Goal: Information Seeking & Learning: Learn about a topic

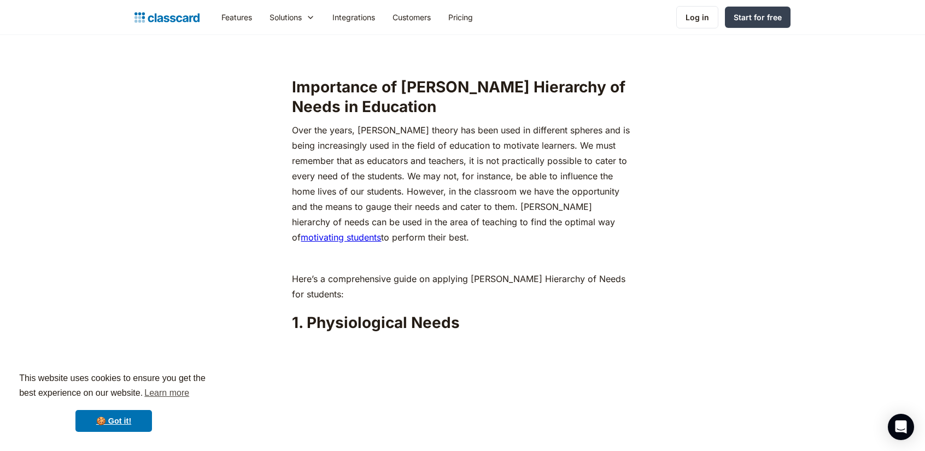
scroll to position [1094, 0]
drag, startPoint x: 427, startPoint y: 305, endPoint x: 290, endPoint y: 300, distance: 136.3
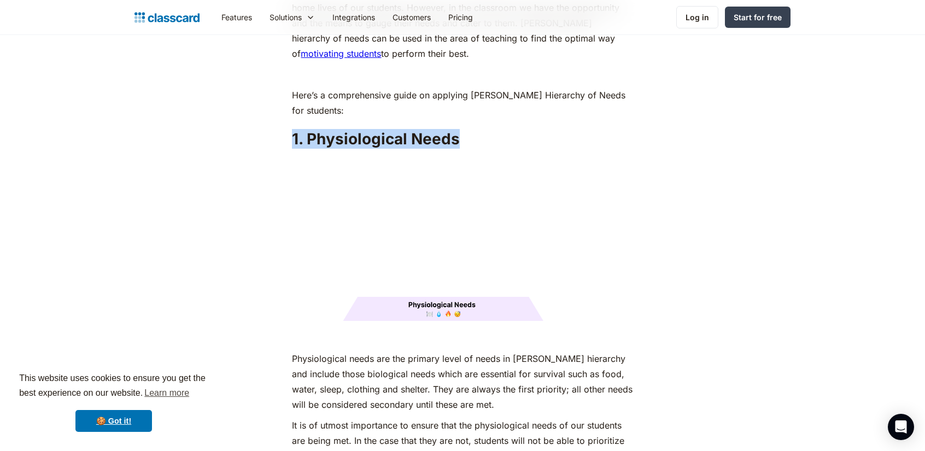
scroll to position [1313, 0]
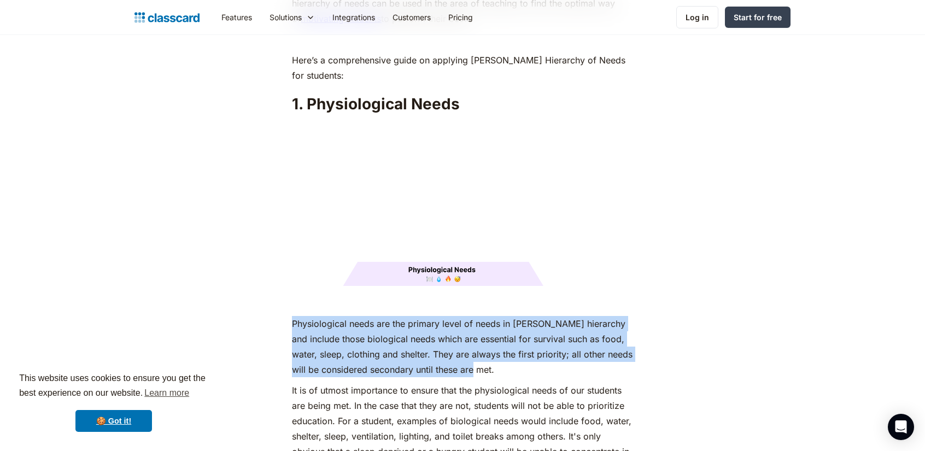
drag, startPoint x: 292, startPoint y: 304, endPoint x: 524, endPoint y: 353, distance: 237.1
click at [524, 353] on p "Physiological needs are the primary level of needs in [PERSON_NAME] hierarchy a…" at bounding box center [462, 346] width 341 height 61
copy p "Physiological needs are the primary level of needs in [PERSON_NAME] hierarchy a…"
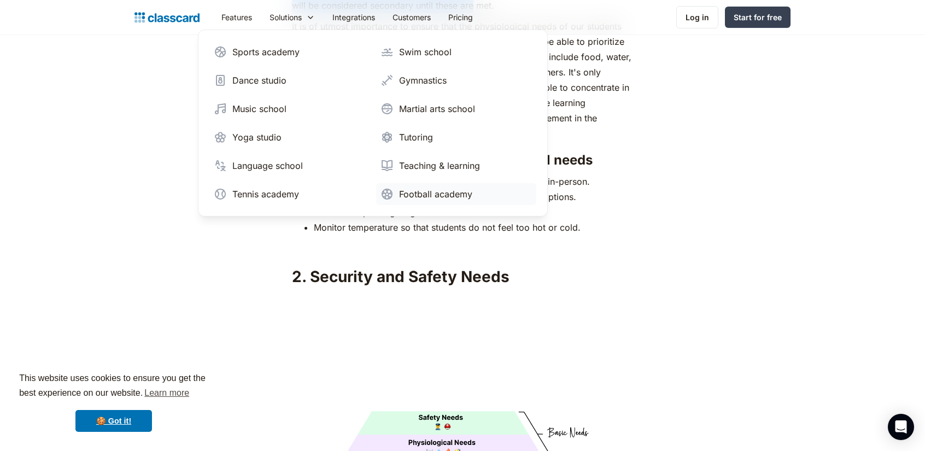
scroll to position [1695, 0]
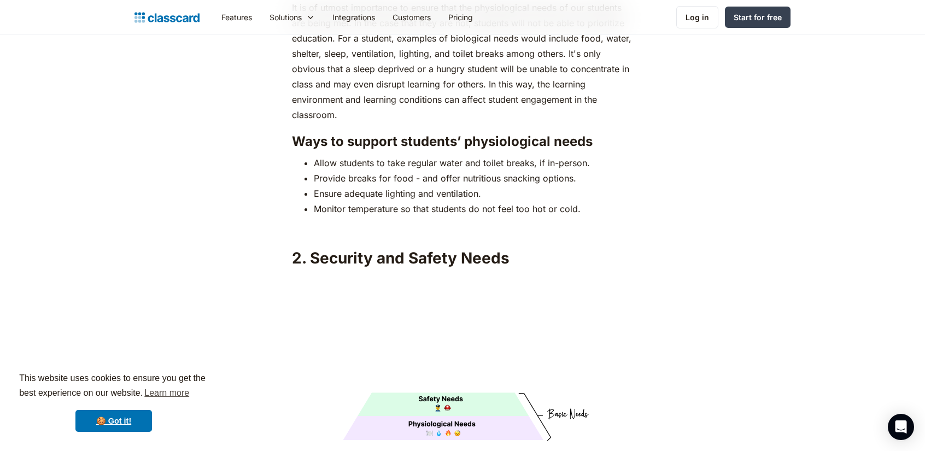
click at [411, 248] on h2 "2. Security and Safety Needs" at bounding box center [462, 258] width 341 height 20
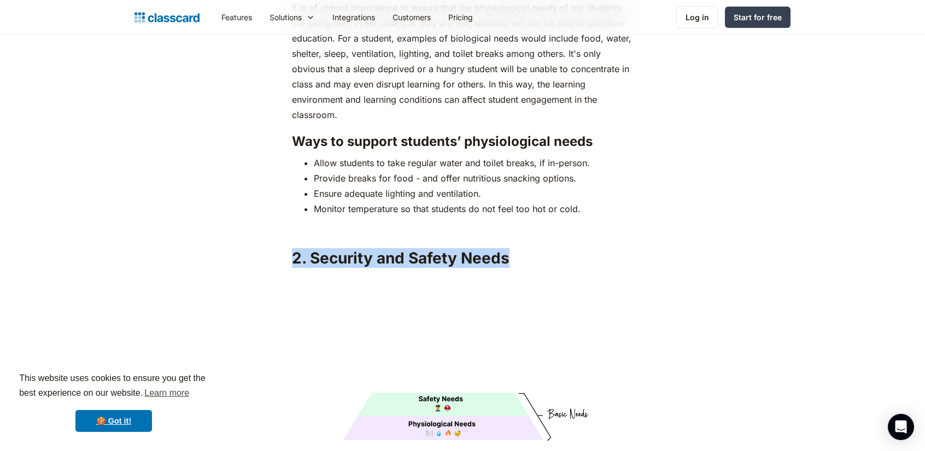
click at [411, 248] on h2 "2. Security and Safety Needs" at bounding box center [462, 258] width 341 height 20
copy h2 "2. Security and Safety Needs"
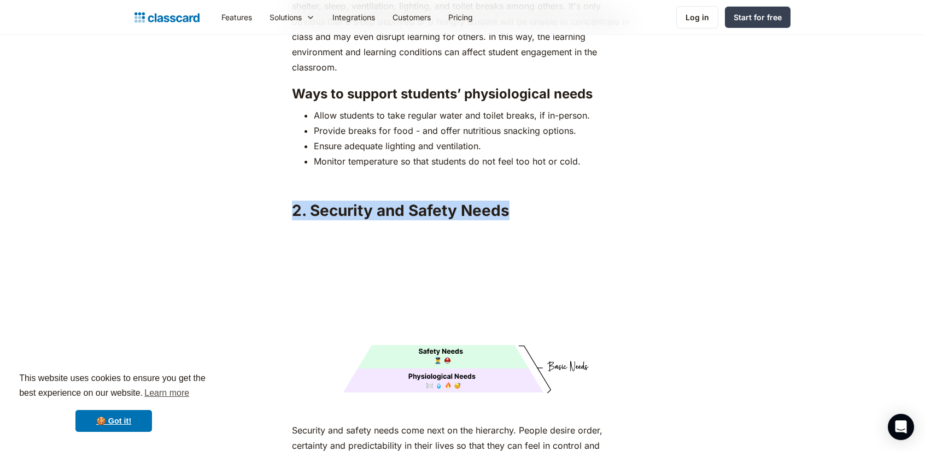
scroll to position [1914, 0]
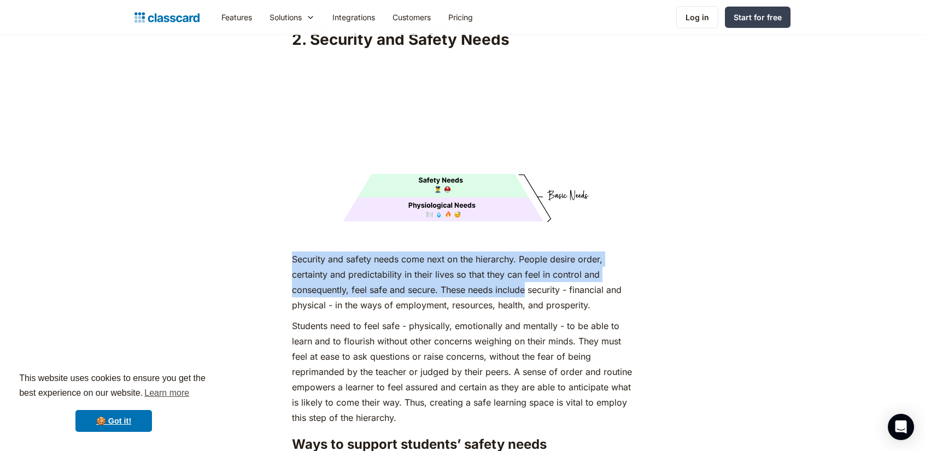
drag, startPoint x: 293, startPoint y: 240, endPoint x: 528, endPoint y: 268, distance: 236.3
click at [528, 268] on p "Security and safety needs come next on the hierarchy. People desire order, cert…" at bounding box center [462, 282] width 341 height 61
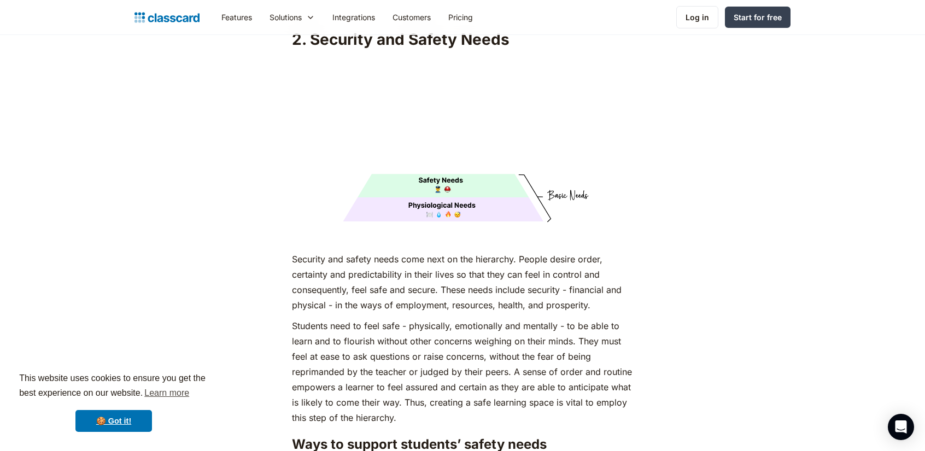
click at [540, 285] on p "Security and safety needs come next on the hierarchy. People desire order, cert…" at bounding box center [462, 282] width 341 height 61
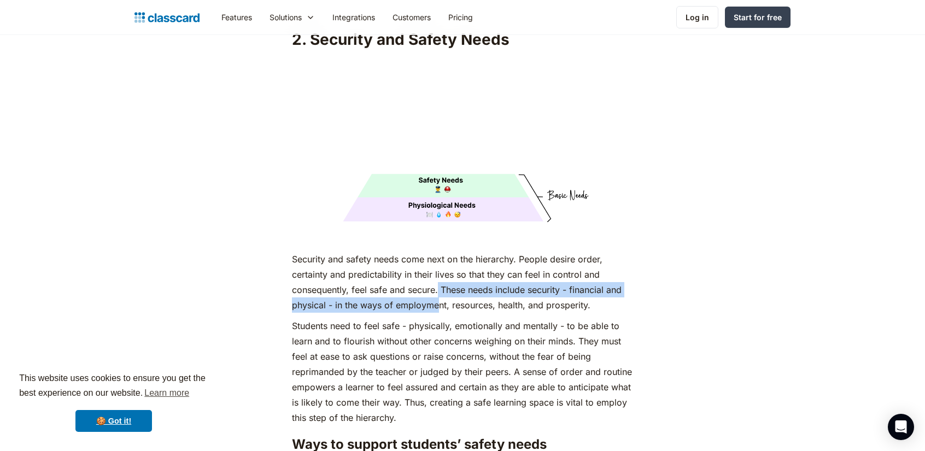
drag, startPoint x: 440, startPoint y: 266, endPoint x: 437, endPoint y: 284, distance: 18.3
click at [437, 284] on p "Security and safety needs come next on the hierarchy. People desire order, cert…" at bounding box center [462, 282] width 341 height 61
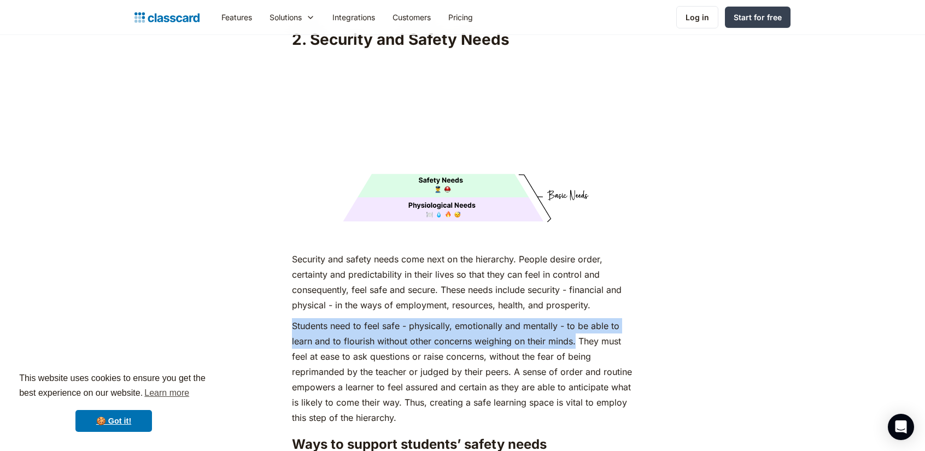
drag, startPoint x: 291, startPoint y: 305, endPoint x: 577, endPoint y: 321, distance: 286.5
copy p "Students need to feel safe - physically, emotionally and mentally - to be able …"
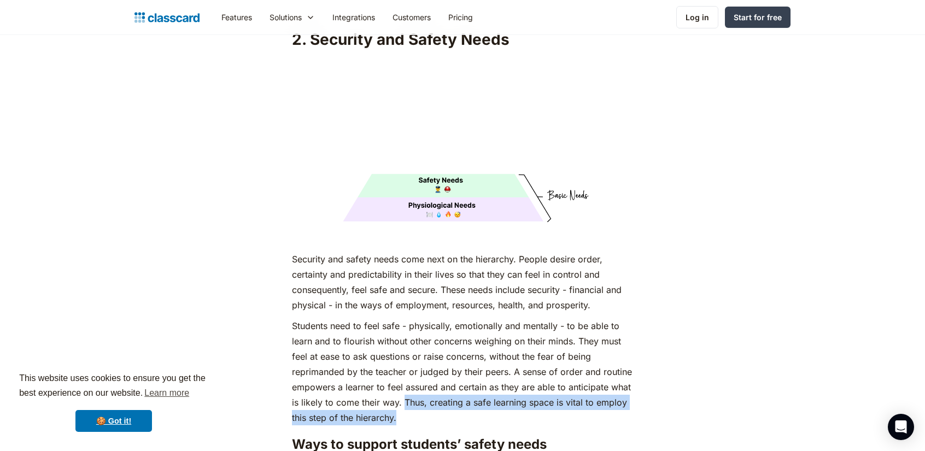
drag, startPoint x: 404, startPoint y: 381, endPoint x: 431, endPoint y: 393, distance: 29.7
click at [431, 393] on p "Students need to feel safe - physically, emotionally and mentally - to be able …" at bounding box center [462, 371] width 341 height 107
copy p "Thus, creating a safe learning space is vital to employ this step of the hierar…"
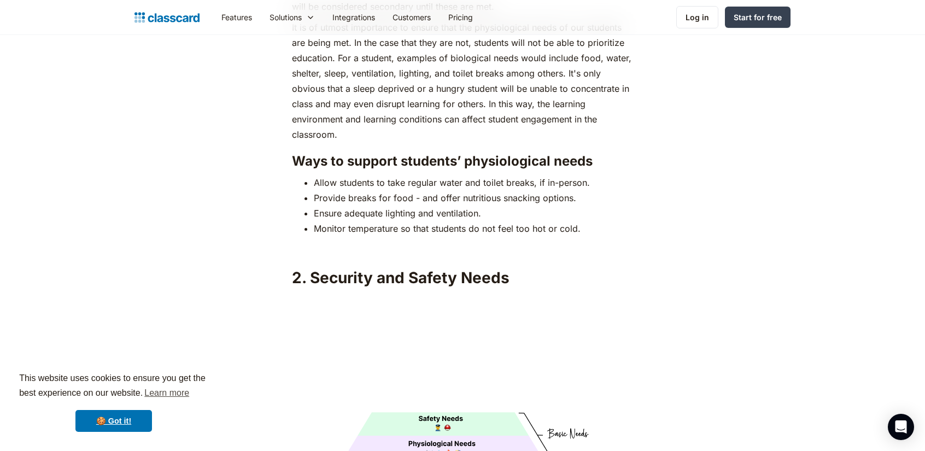
scroll to position [1641, 0]
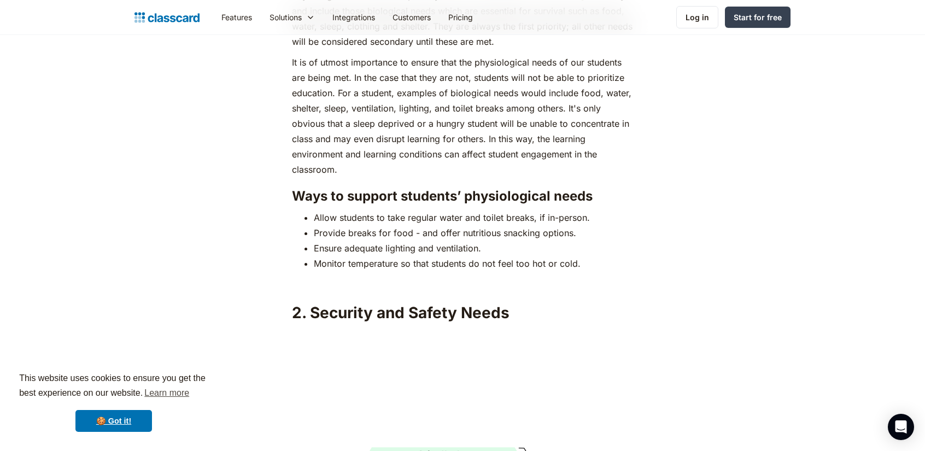
click at [381, 303] on h2 "2. Security and Safety Needs" at bounding box center [462, 313] width 341 height 20
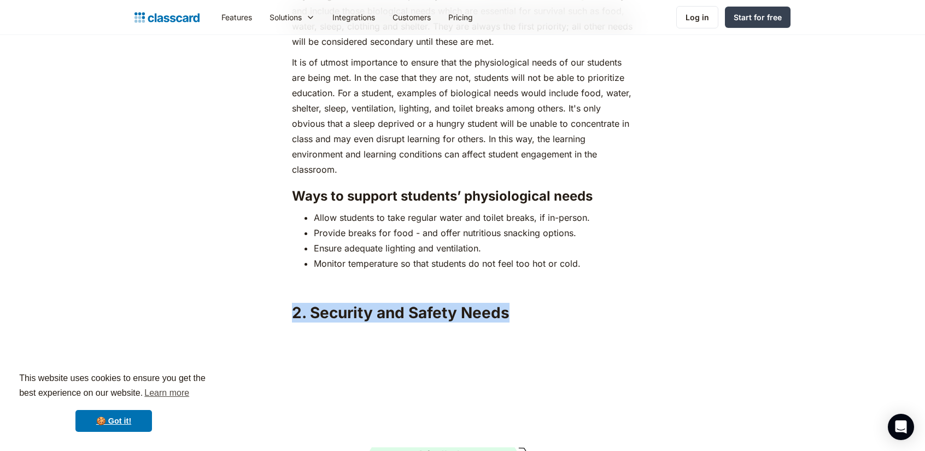
click at [381, 303] on h2 "2. Security and Safety Needs" at bounding box center [462, 313] width 341 height 20
copy h2 "2. Security and Safety Needs"
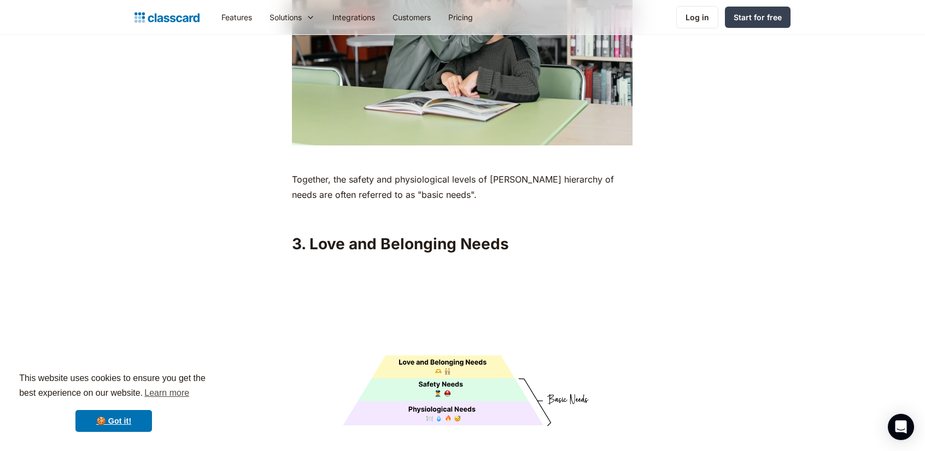
scroll to position [2570, 0]
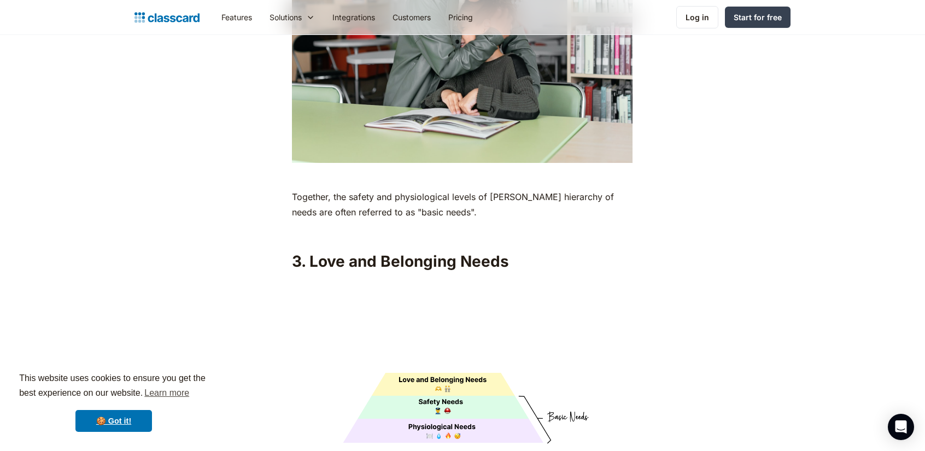
click at [421, 252] on h2 "3. Love and Belonging Needs" at bounding box center [462, 262] width 341 height 20
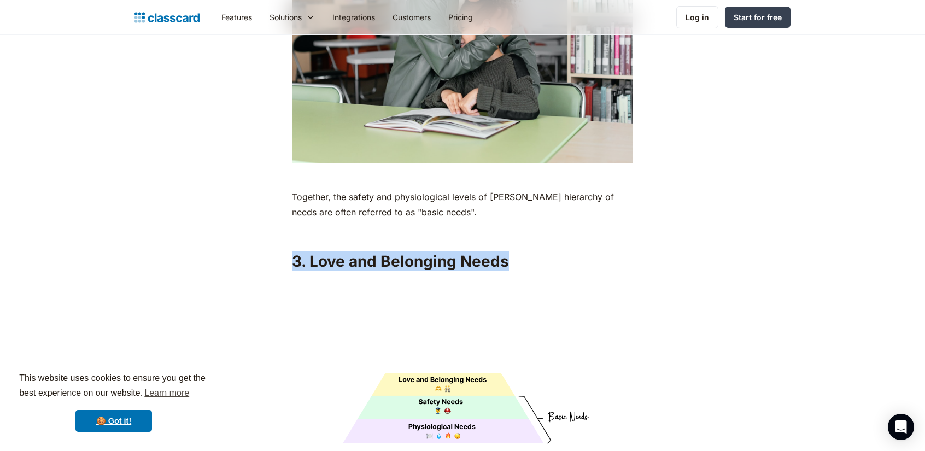
click at [421, 252] on h2 "3. Love and Belonging Needs" at bounding box center [462, 262] width 341 height 20
copy h2 "3. Love and Belonging Needs"
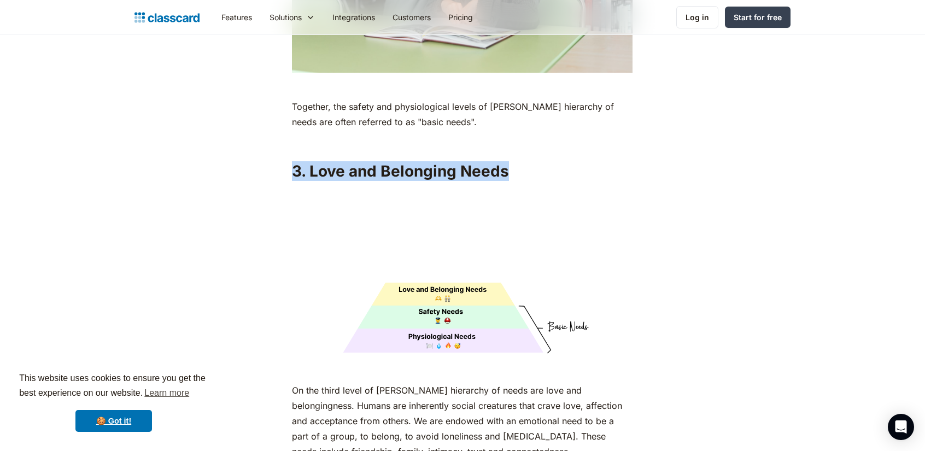
scroll to position [2844, 0]
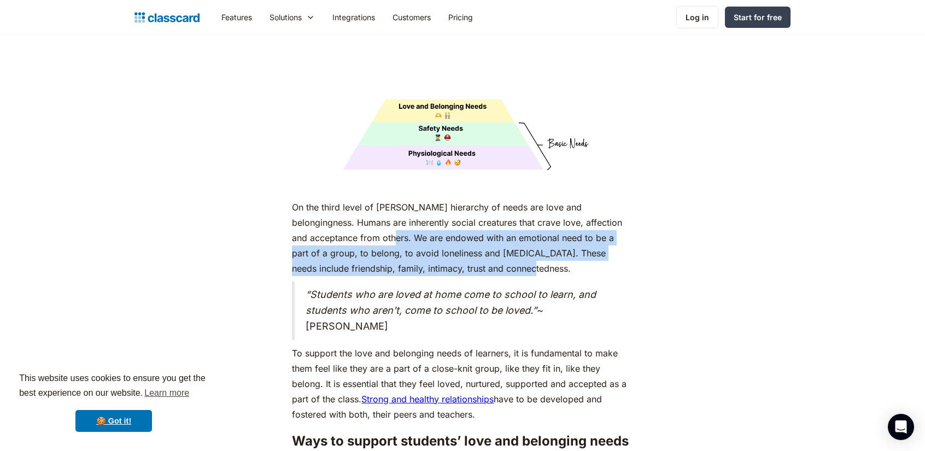
drag, startPoint x: 347, startPoint y: 217, endPoint x: 472, endPoint y: 246, distance: 128.4
click at [472, 246] on p "On the third level of [PERSON_NAME] hierarchy of needs are love and belongingne…" at bounding box center [462, 238] width 341 height 77
copy p "We are endowed with an emotional need to be a part of a group, to belong, to av…"
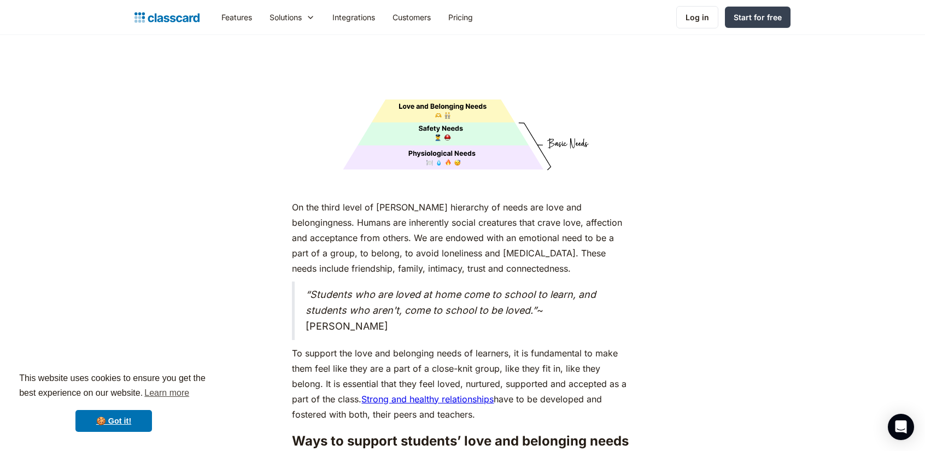
click at [441, 346] on p "To support the love and belonging needs of learners, it is fundamental to make …" at bounding box center [462, 384] width 341 height 77
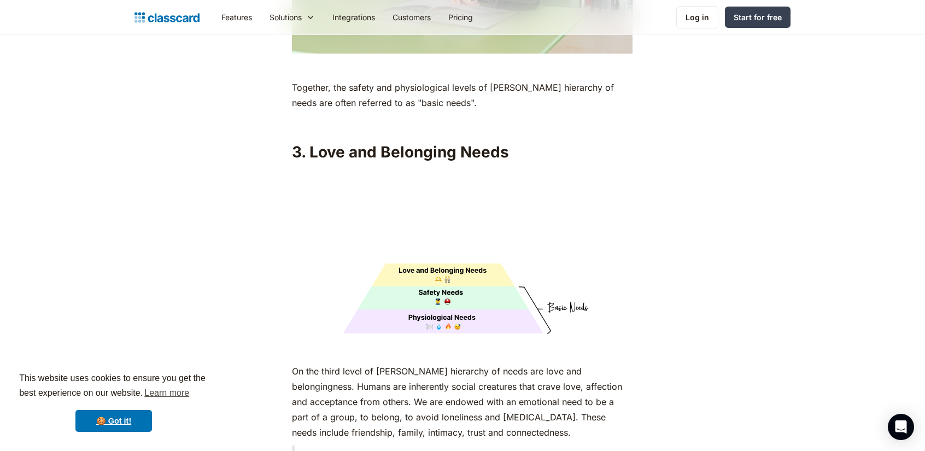
scroll to position [2625, 0]
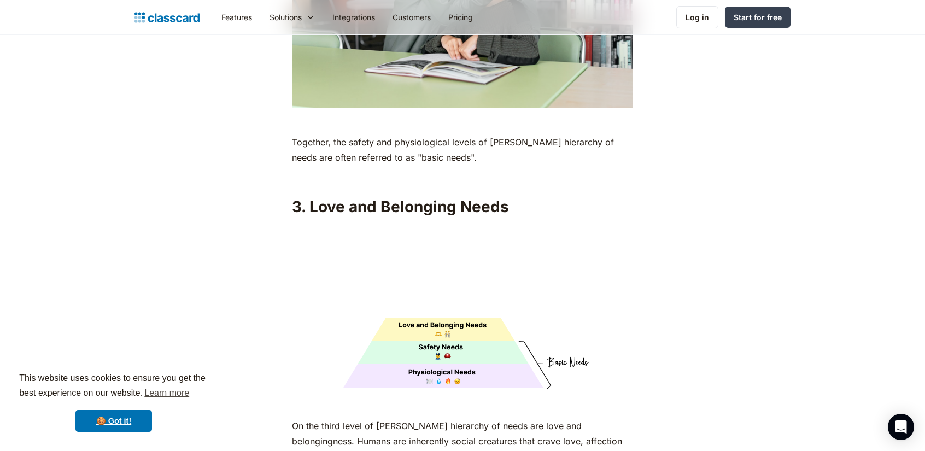
click at [360, 197] on h2 "3. Love and Belonging Needs" at bounding box center [462, 207] width 341 height 20
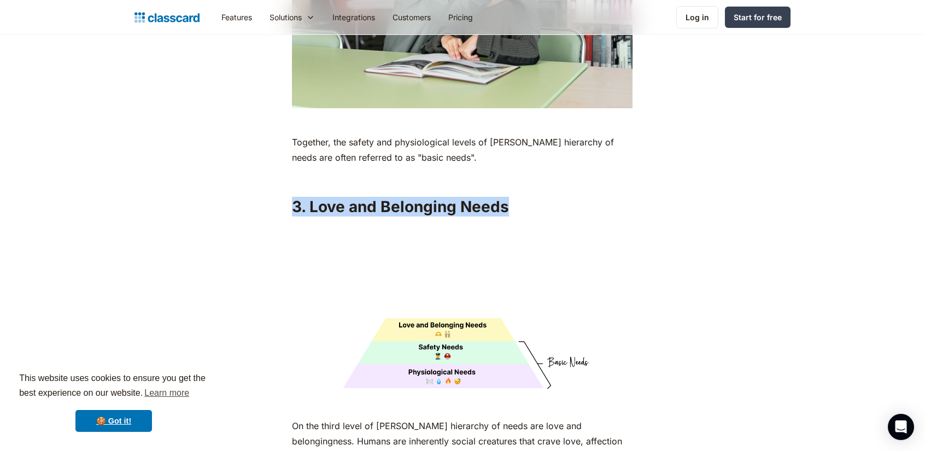
click at [360, 197] on h2 "3. Love and Belonging Needs" at bounding box center [462, 207] width 341 height 20
click at [382, 197] on h2 "3. Love and Belonging Needs" at bounding box center [462, 207] width 341 height 20
drag, startPoint x: 377, startPoint y: 190, endPoint x: 511, endPoint y: 202, distance: 133.9
click at [511, 202] on div "As humans, we are driven by an innate desire to achieve more, to surpass not ju…" at bounding box center [462, 419] width 341 height 4870
copy h2 "Belonging Needs"
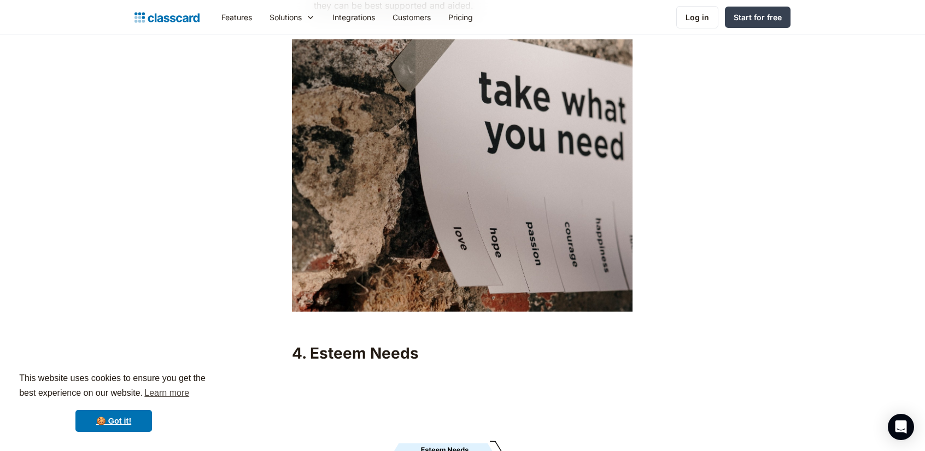
scroll to position [3391, 0]
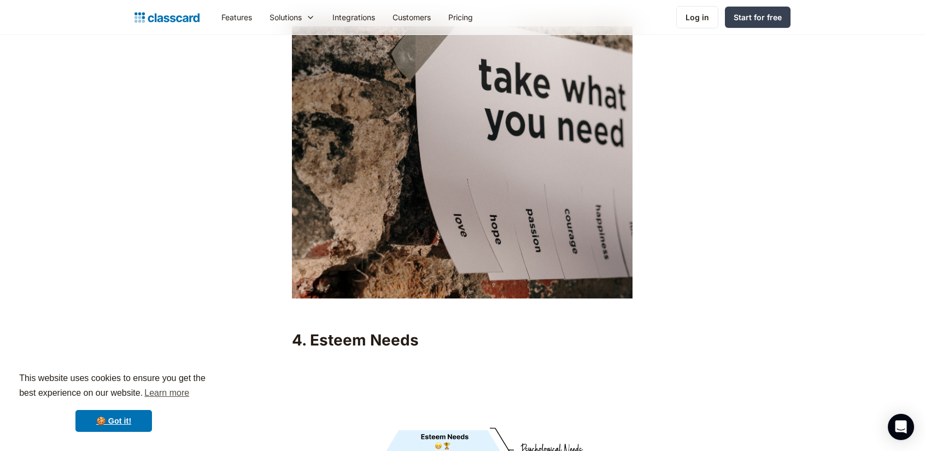
click at [355, 330] on h2 "4. Esteem Needs" at bounding box center [462, 340] width 341 height 20
copy h2 "4. Esteem Needs"
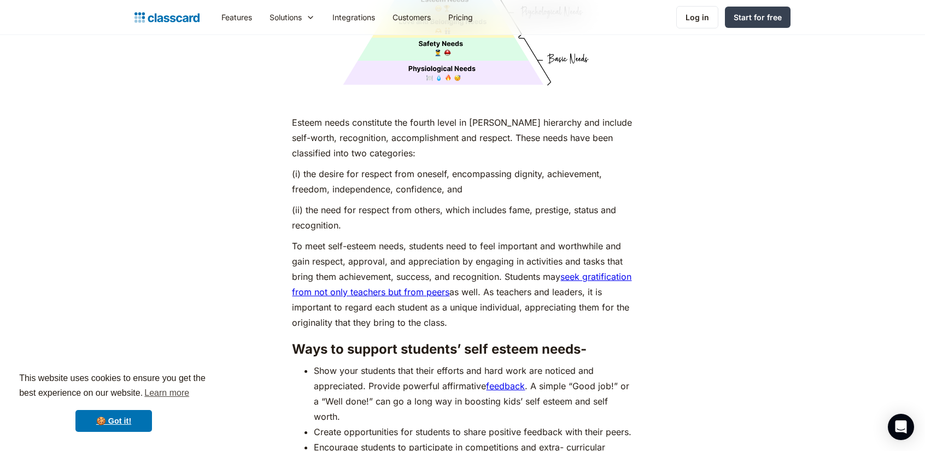
scroll to position [3883, 0]
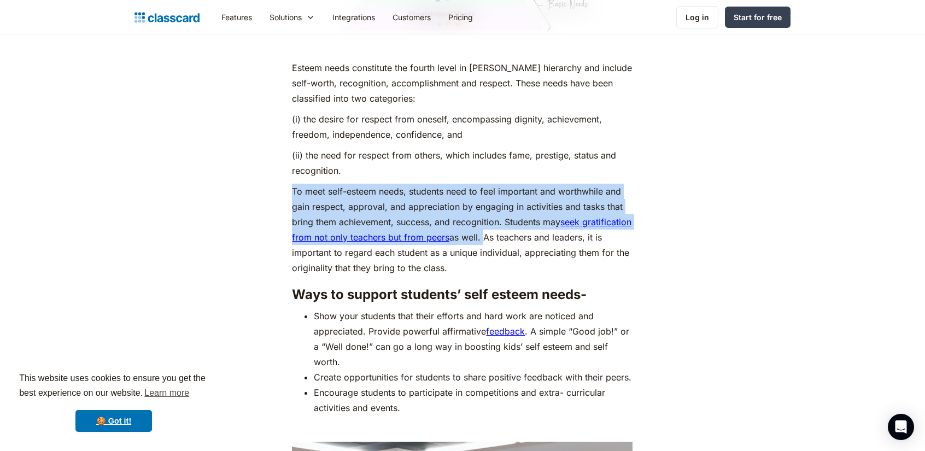
drag, startPoint x: 295, startPoint y: 173, endPoint x: 534, endPoint y: 219, distance: 243.9
copy p "To meet self-esteem needs, students need to feel important and worthwhile and g…"
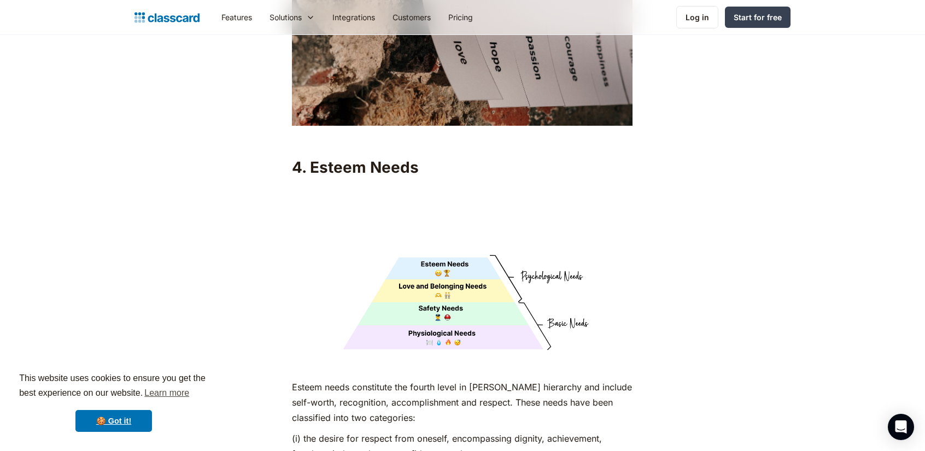
scroll to position [3555, 0]
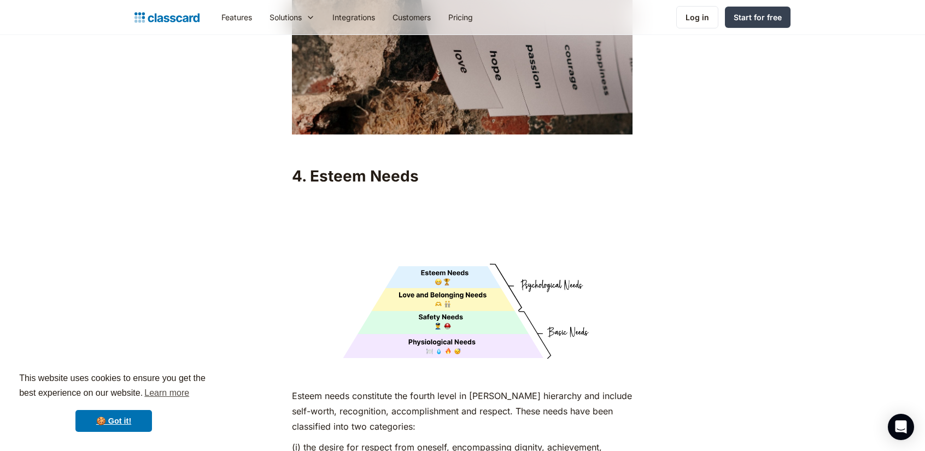
click at [351, 166] on h2 "4. Esteem Needs" at bounding box center [462, 176] width 341 height 20
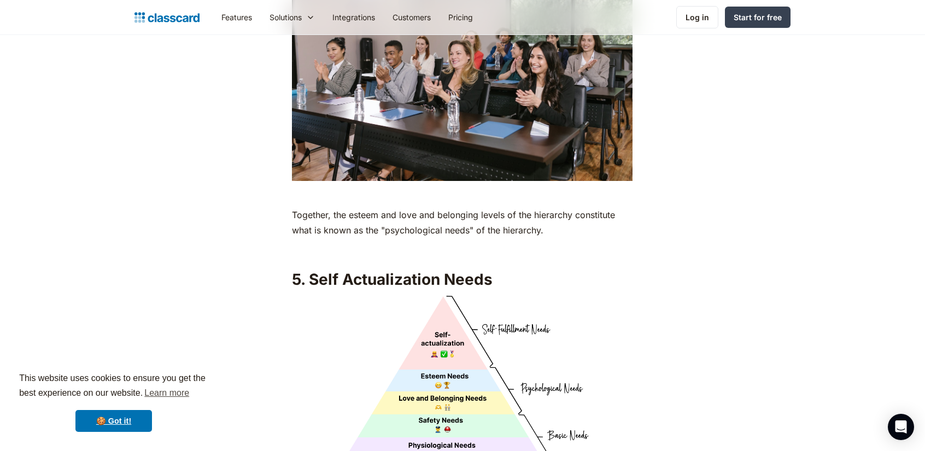
scroll to position [4375, 0]
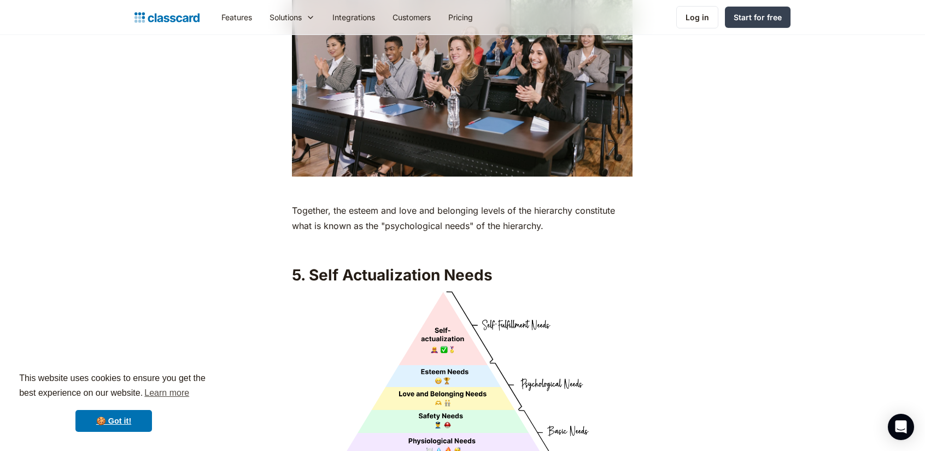
click at [394, 278] on h2 "5. Self Actualization Needs" at bounding box center [462, 275] width 341 height 20
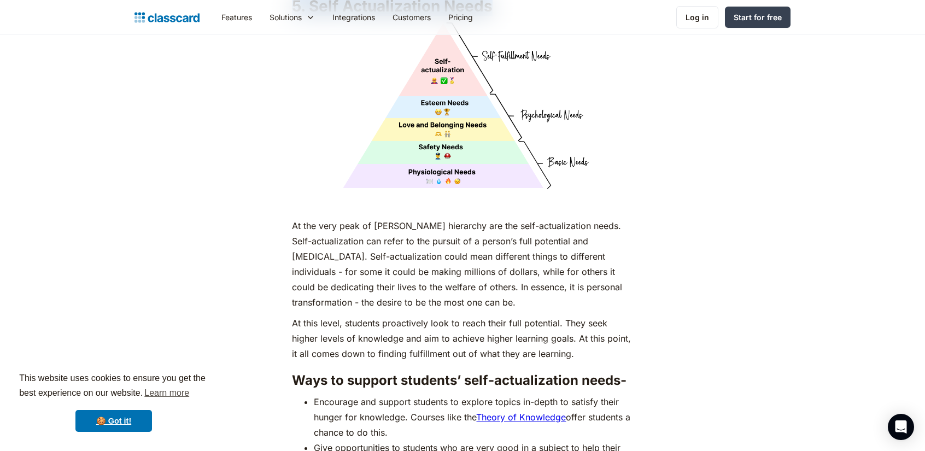
scroll to position [4649, 0]
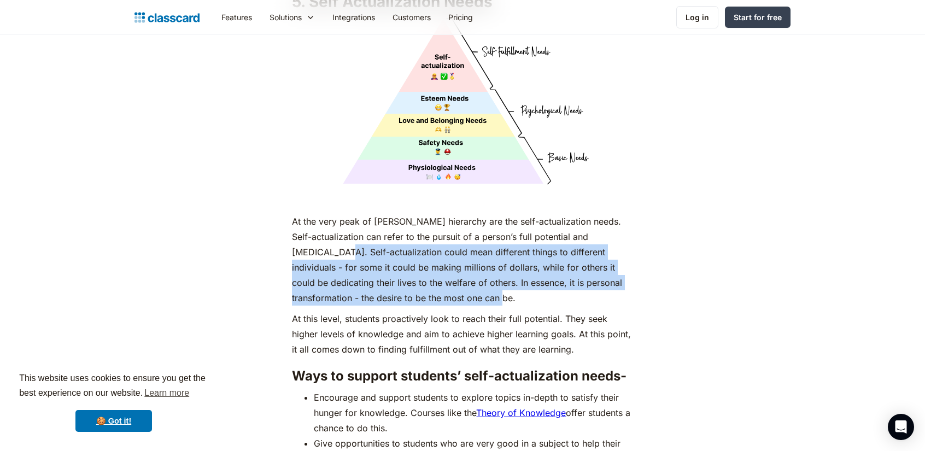
drag, startPoint x: 325, startPoint y: 247, endPoint x: 453, endPoint y: 298, distance: 137.2
click at [453, 298] on p "At the very peak of [PERSON_NAME] hierarchy are the self-actualization needs. S…" at bounding box center [462, 260] width 341 height 92
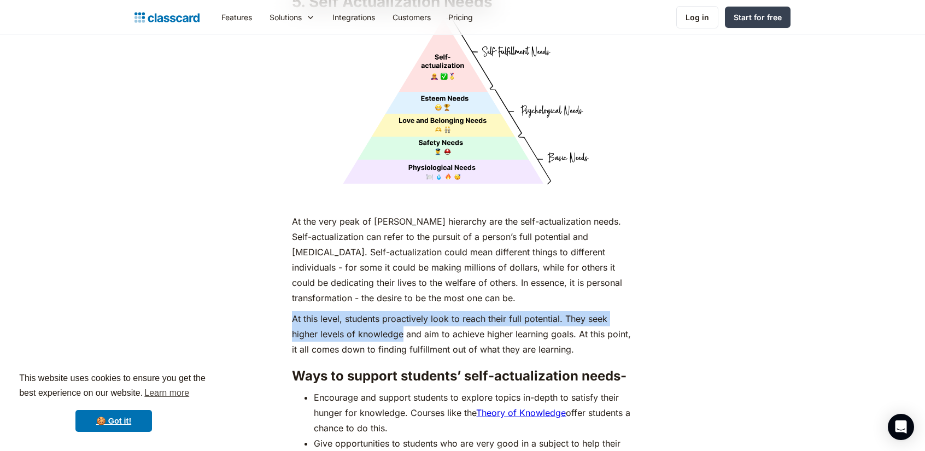
drag, startPoint x: 291, startPoint y: 312, endPoint x: 370, endPoint y: 325, distance: 80.4
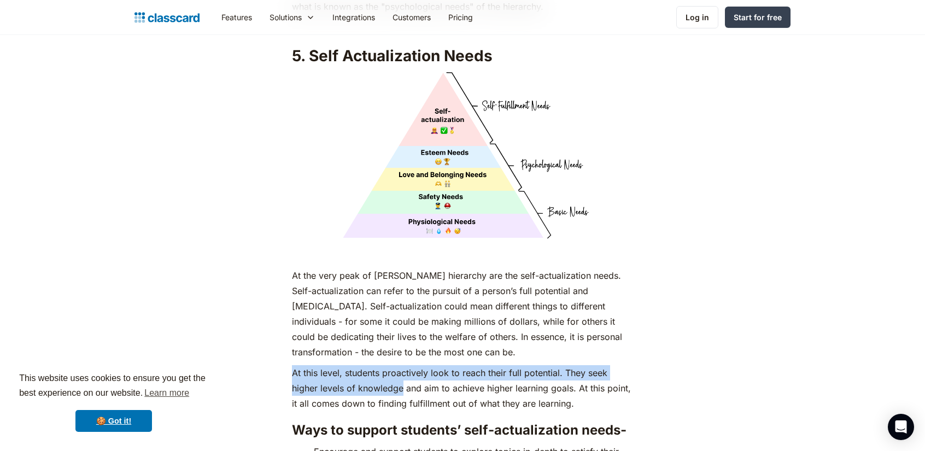
scroll to position [4594, 0]
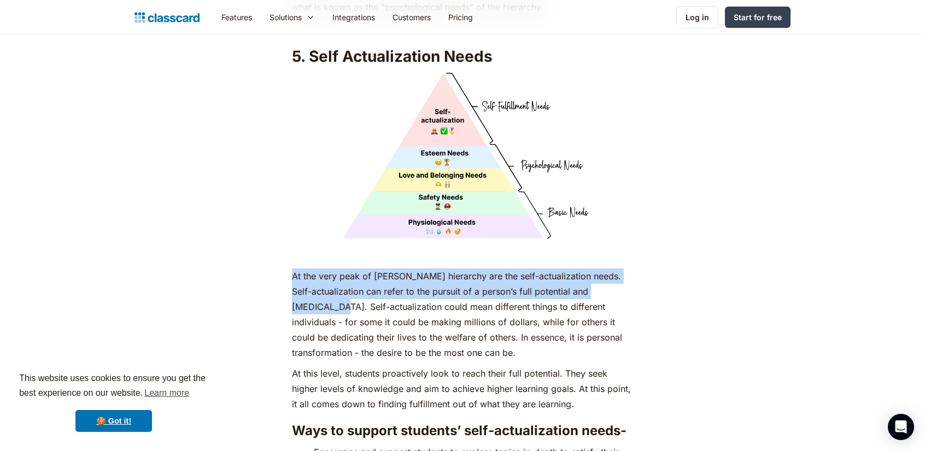
drag, startPoint x: 289, startPoint y: 269, endPoint x: 324, endPoint y: 307, distance: 52.2
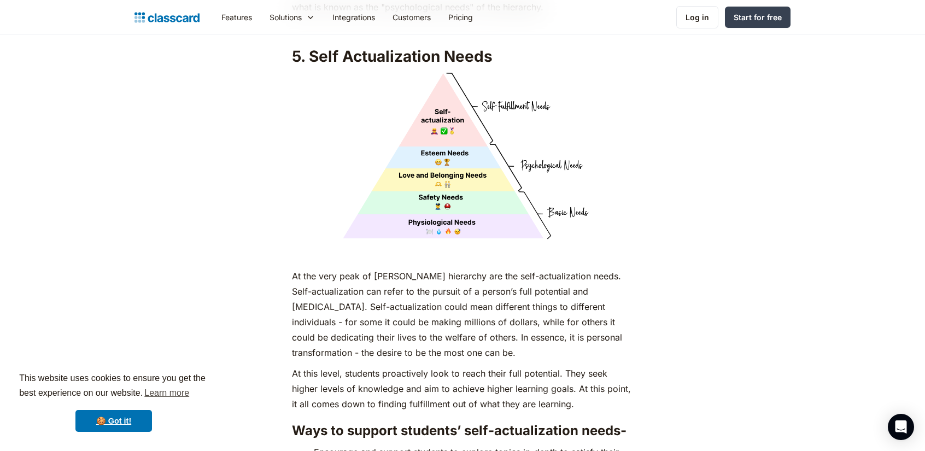
click at [451, 56] on h2 "5. Self Actualization Needs" at bounding box center [462, 56] width 341 height 20
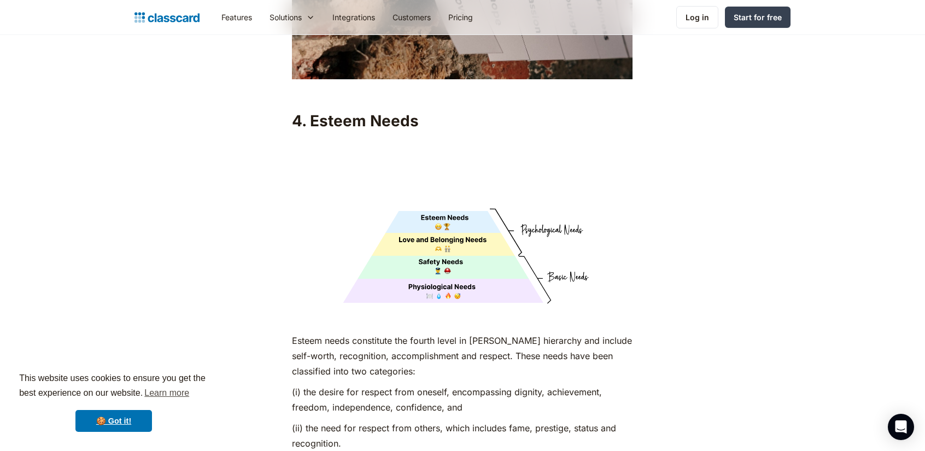
scroll to position [3610, 0]
click at [142, 424] on link "🍪 Got it!" at bounding box center [113, 421] width 77 height 22
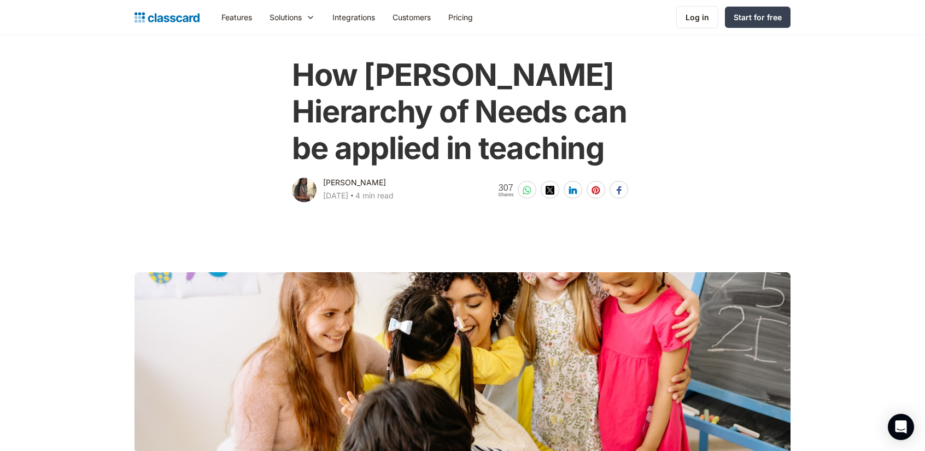
scroll to position [0, 0]
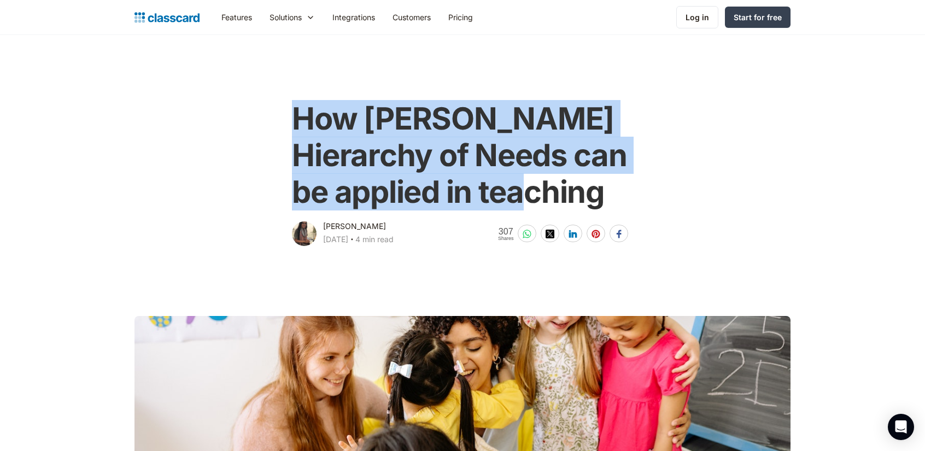
drag, startPoint x: 294, startPoint y: 114, endPoint x: 613, endPoint y: 199, distance: 329.9
click at [613, 199] on div "How [PERSON_NAME] Hierarchy of Needs can be applied in teaching [PERSON_NAME] […" at bounding box center [462, 169] width 445 height 159
